Goal: Task Accomplishment & Management: Manage account settings

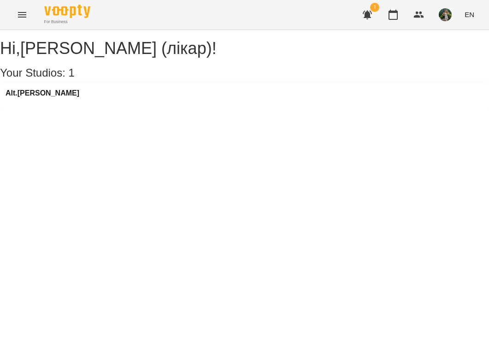
click at [41, 98] on div "Alt.[PERSON_NAME]" at bounding box center [244, 96] width 489 height 25
click at [38, 97] on h3 "Alt.[PERSON_NAME]" at bounding box center [43, 93] width 74 height 8
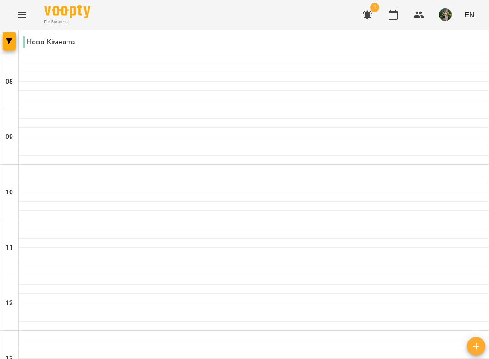
scroll to position [45, 0]
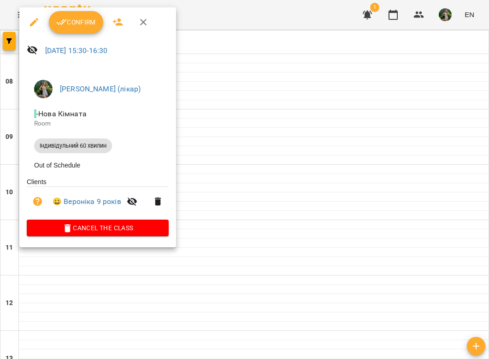
click at [78, 14] on button "Confirm" at bounding box center [76, 22] width 54 height 22
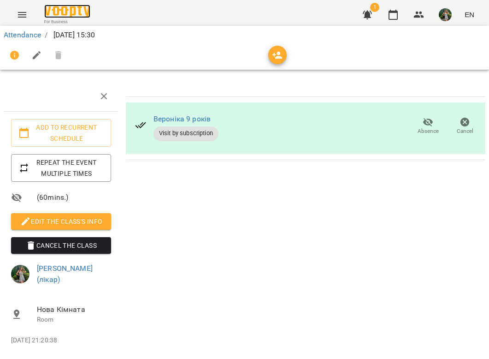
click at [73, 7] on img at bounding box center [67, 11] width 46 height 13
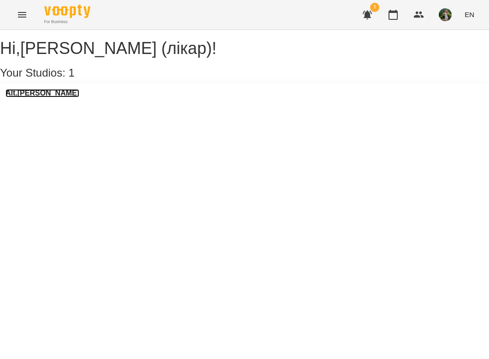
click at [36, 97] on h3 "Alt.[PERSON_NAME]" at bounding box center [43, 93] width 74 height 8
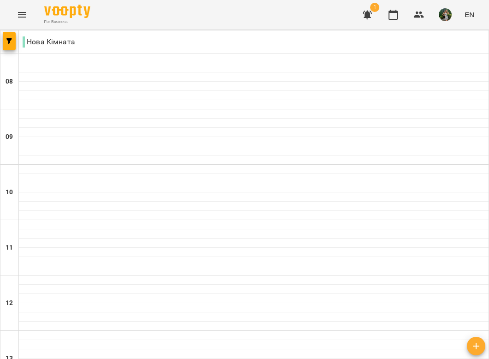
scroll to position [536, 0]
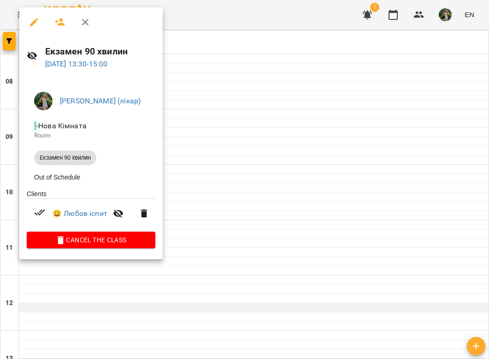
click at [224, 95] on div at bounding box center [244, 179] width 489 height 359
